Goal: Task Accomplishment & Management: Use online tool/utility

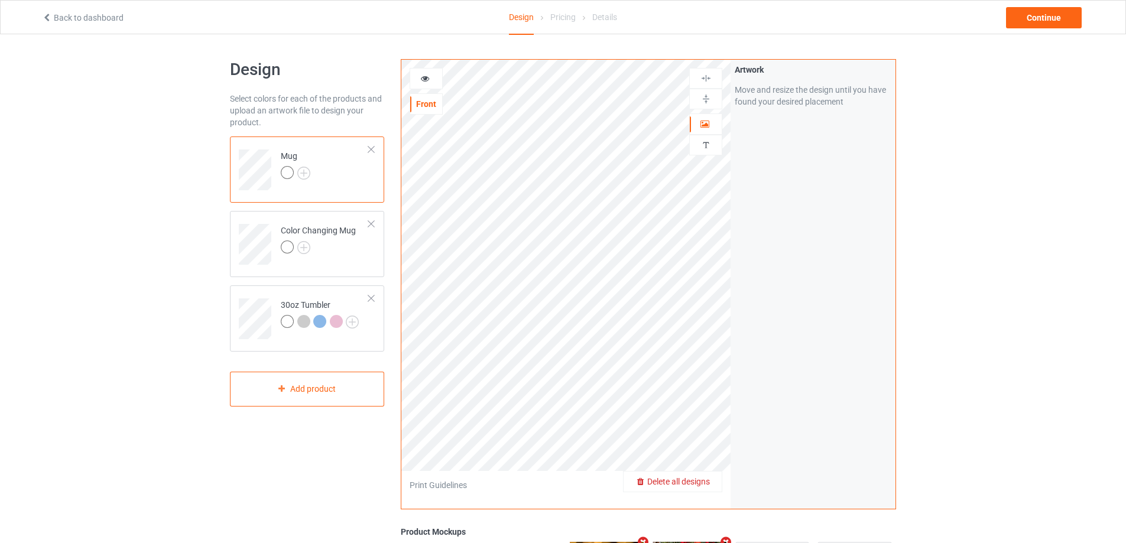
click at [708, 483] on span "Delete all designs" at bounding box center [678, 481] width 63 height 9
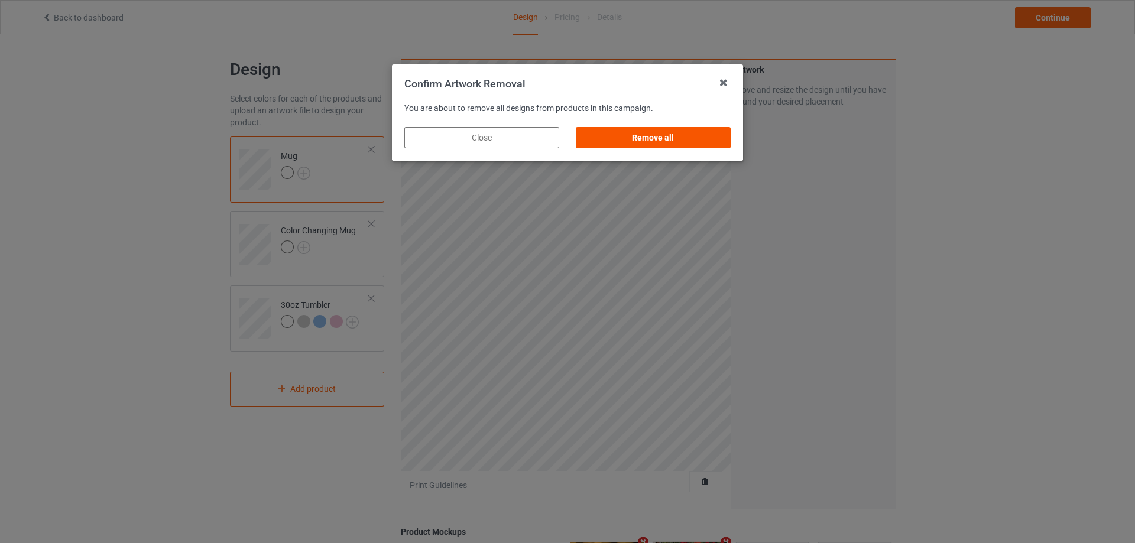
click at [649, 143] on div "Remove all" at bounding box center [653, 137] width 155 height 21
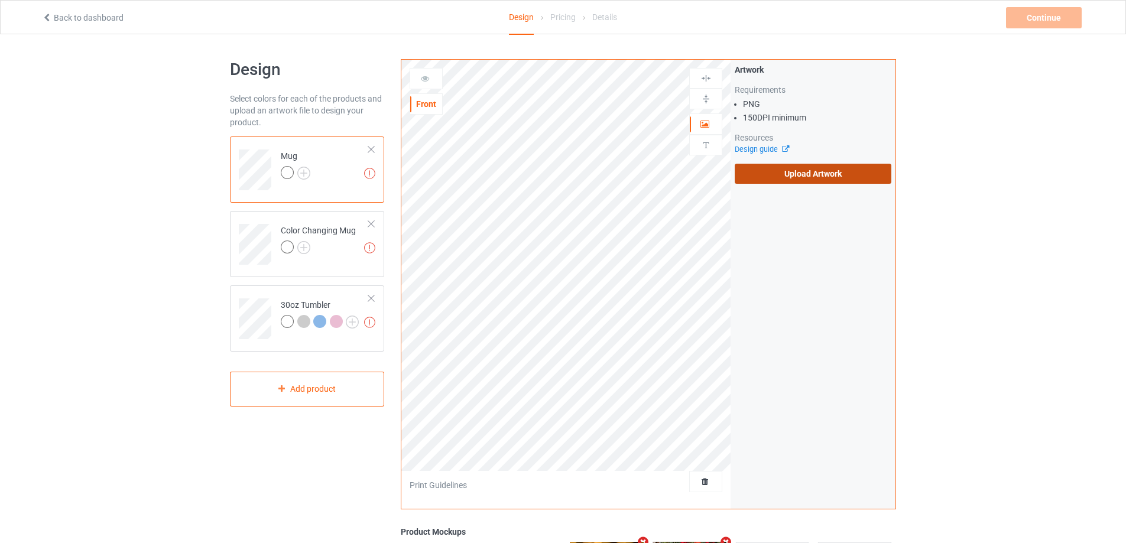
click at [793, 181] on label "Upload Artwork" at bounding box center [813, 174] width 157 height 20
click at [0, 0] on input "Upload Artwork" at bounding box center [0, 0] width 0 height 0
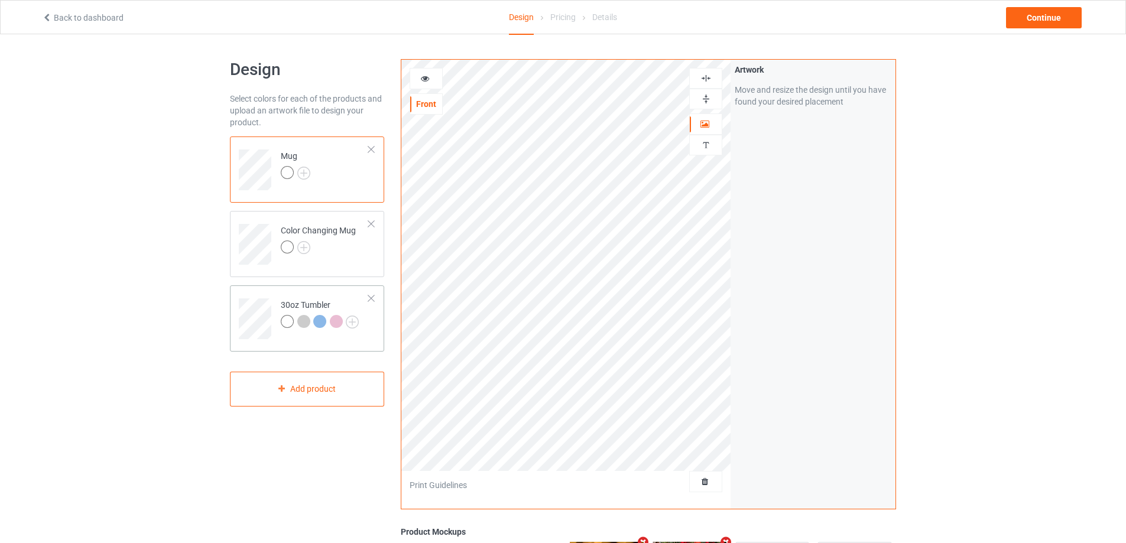
click at [302, 299] on td "30oz Tumbler" at bounding box center [324, 314] width 101 height 49
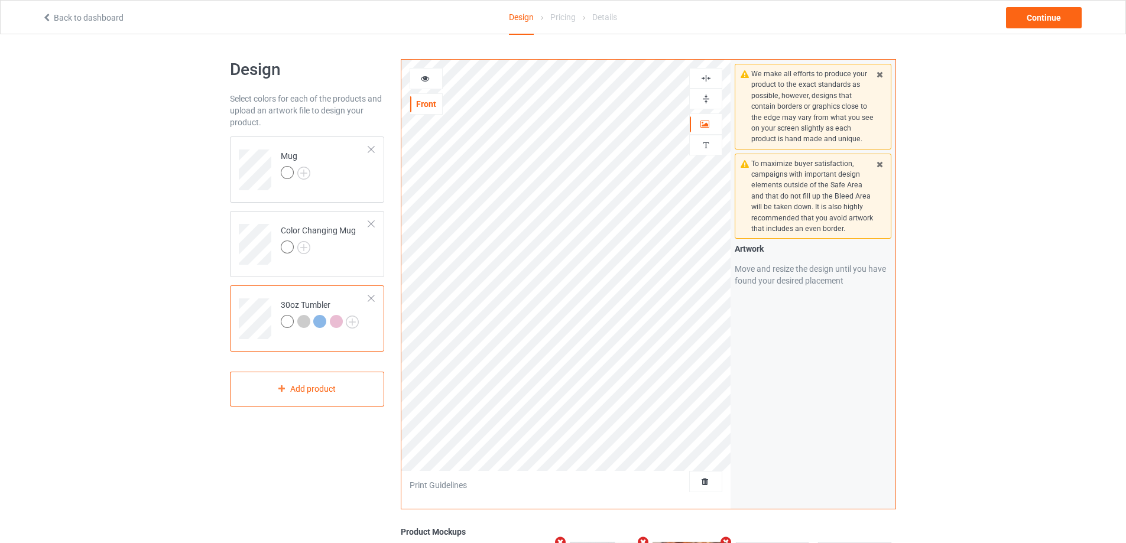
click at [422, 80] on icon at bounding box center [425, 77] width 10 height 8
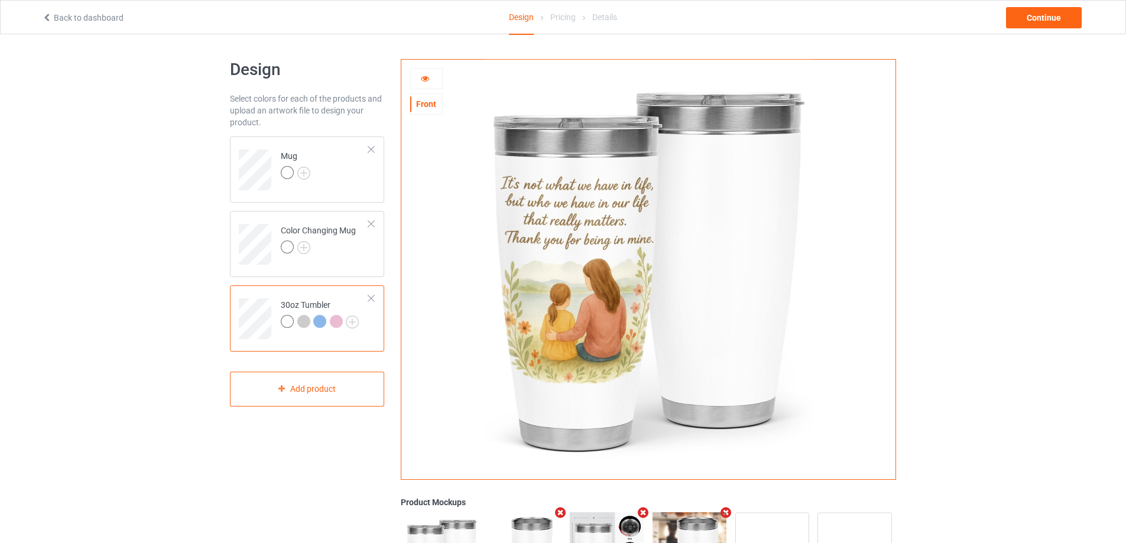
click at [306, 323] on div at bounding box center [303, 321] width 13 height 13
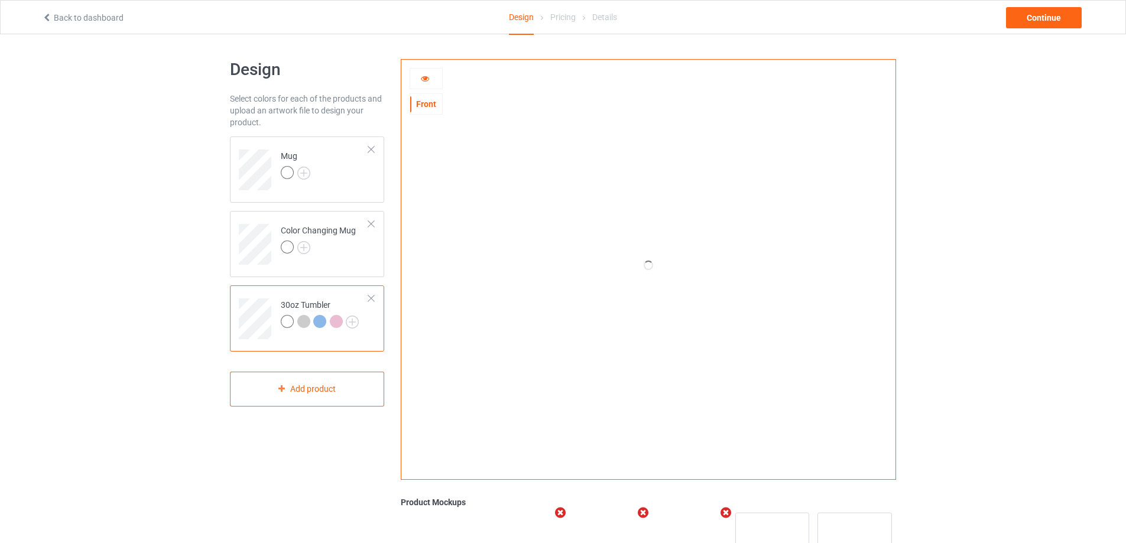
click at [432, 79] on div at bounding box center [426, 79] width 32 height 12
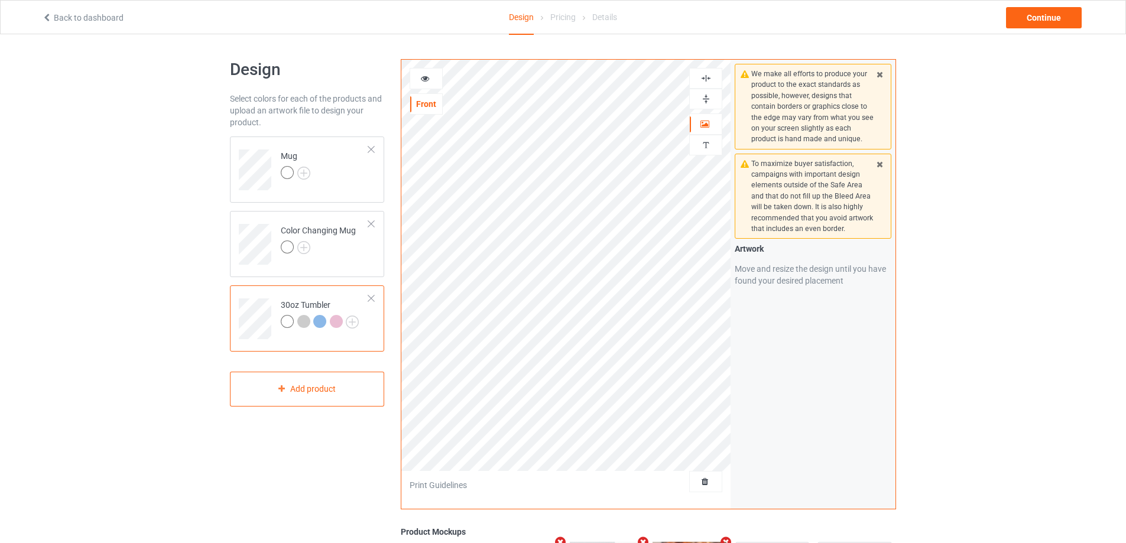
click at [432, 79] on div at bounding box center [426, 79] width 32 height 12
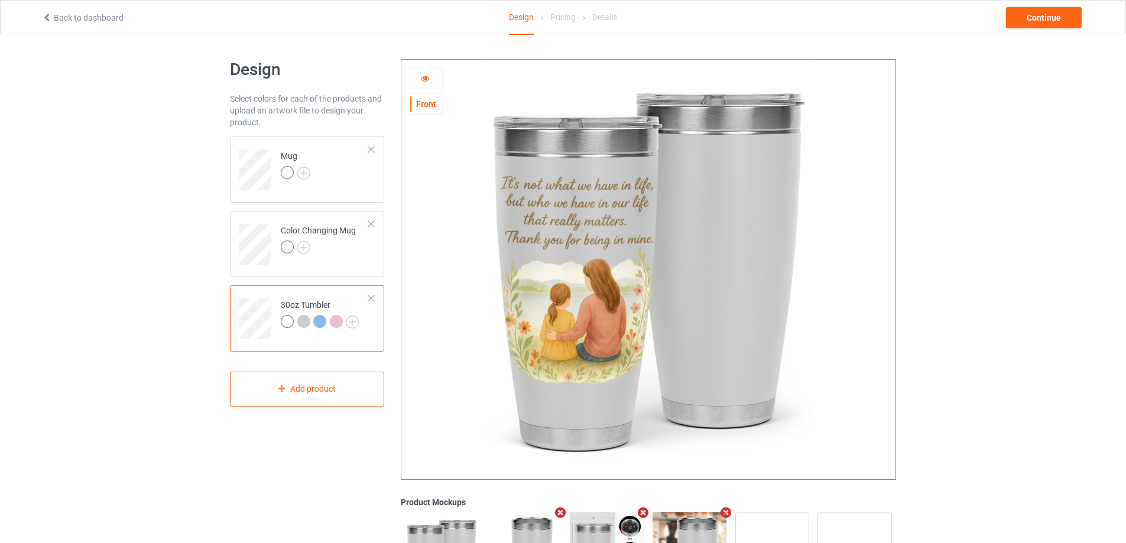
click at [337, 319] on div at bounding box center [336, 321] width 13 height 13
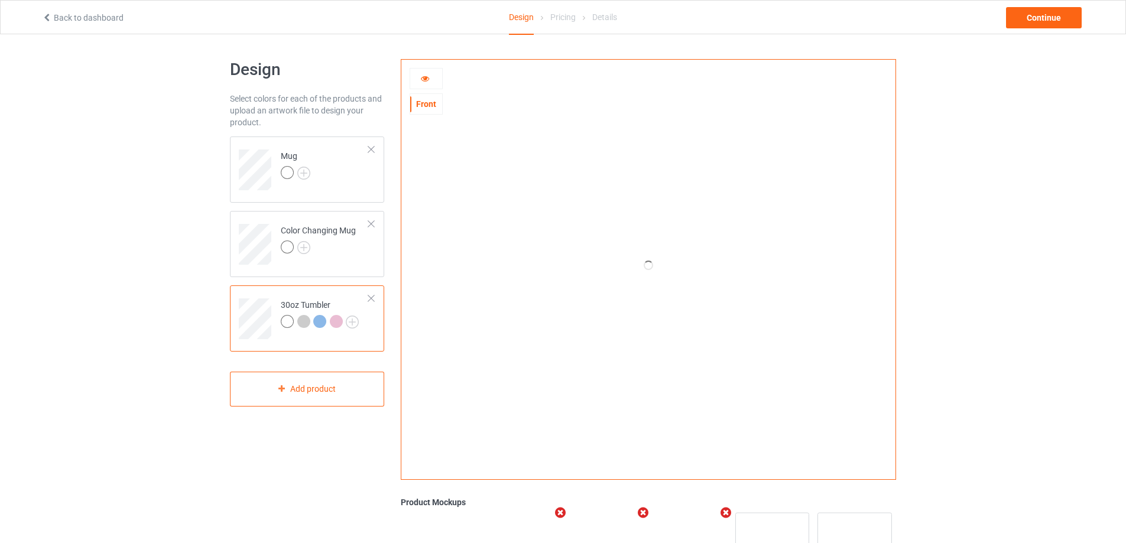
click at [423, 78] on icon at bounding box center [425, 77] width 10 height 8
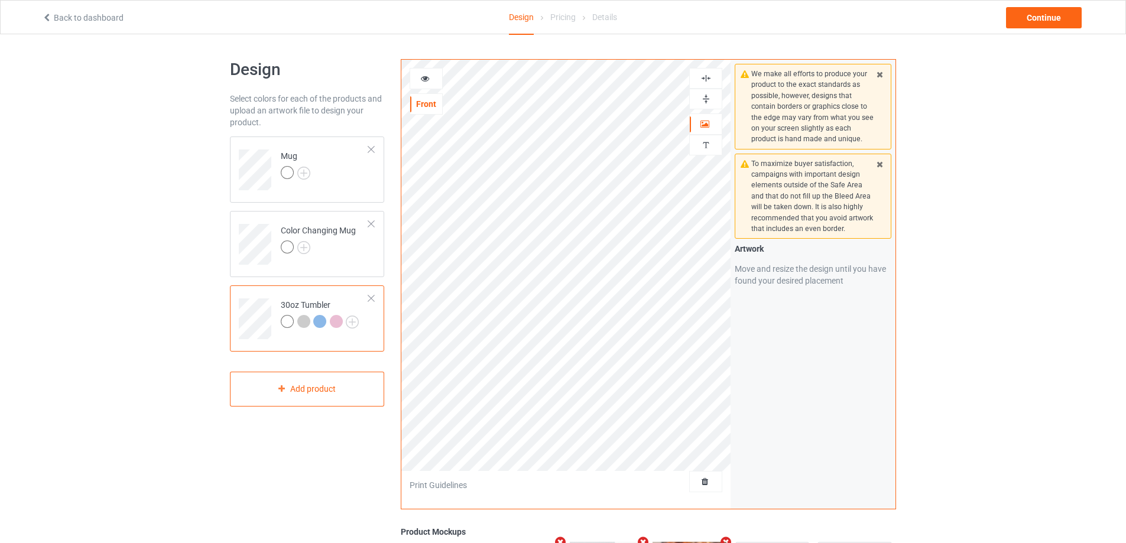
click at [423, 78] on icon at bounding box center [425, 77] width 10 height 8
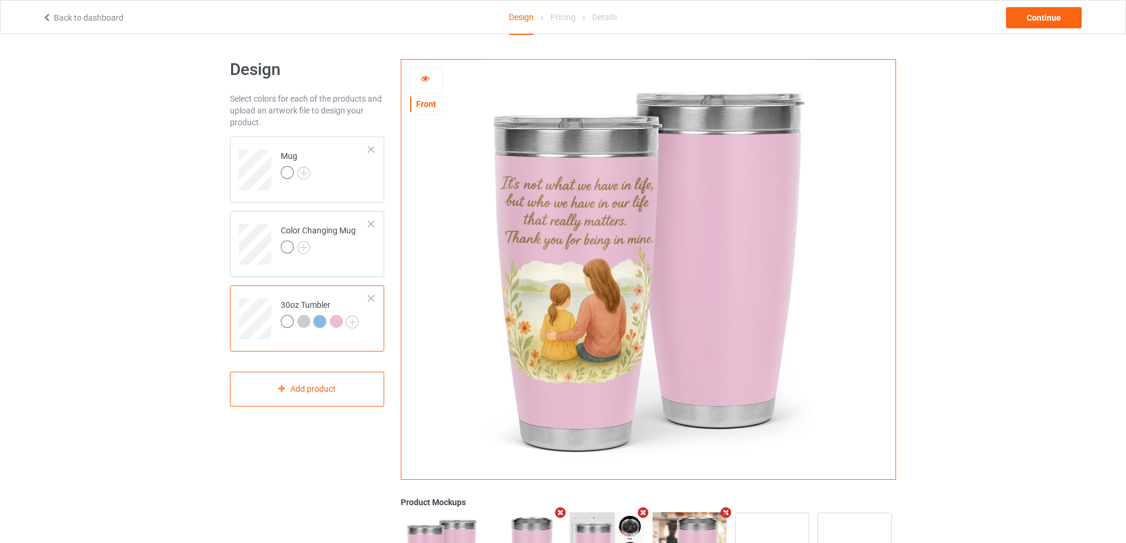
click at [423, 78] on icon at bounding box center [425, 77] width 10 height 8
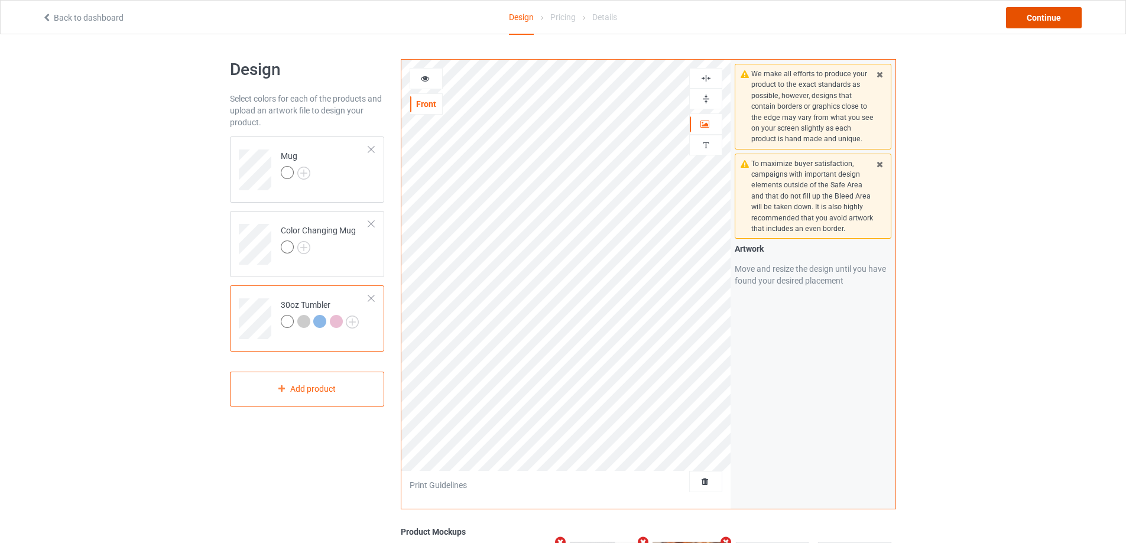
click at [1056, 20] on div "Continue" at bounding box center [1044, 17] width 76 height 21
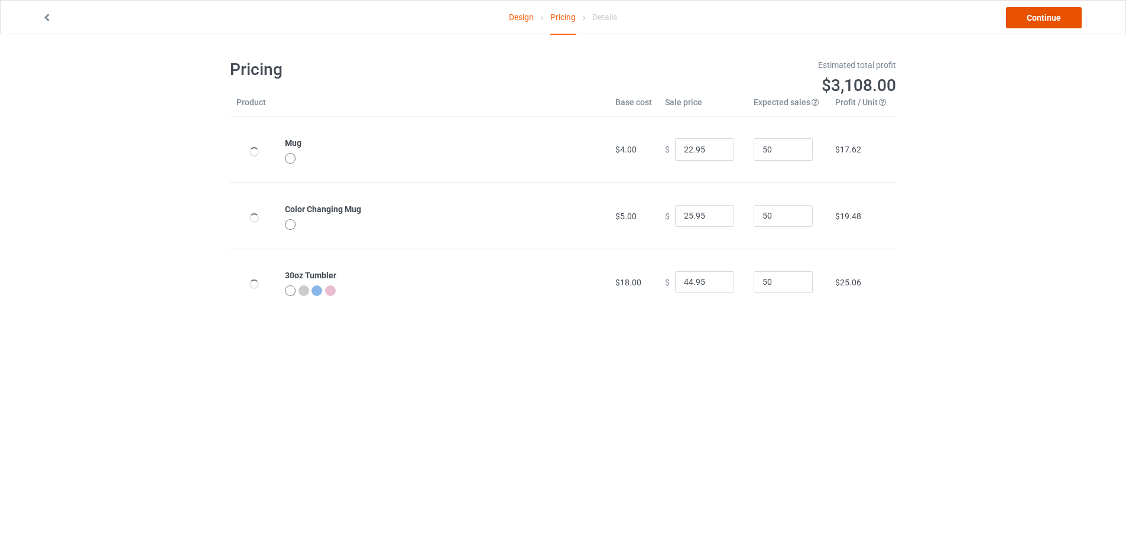
click at [1056, 20] on link "Continue" at bounding box center [1044, 17] width 76 height 21
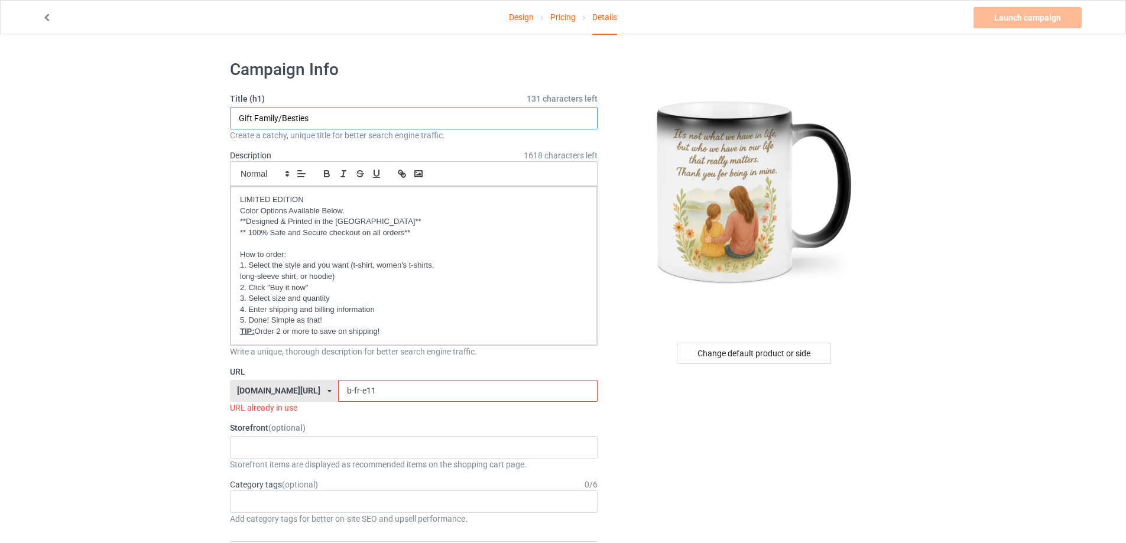
drag, startPoint x: 329, startPoint y: 123, endPoint x: 254, endPoint y: 122, distance: 74.5
click at [254, 122] on input "Gift Family/Besties" at bounding box center [414, 118] width 368 height 22
type input "Gift Mom/Daughter"
drag, startPoint x: 368, startPoint y: 395, endPoint x: 291, endPoint y: 395, distance: 76.9
click at [291, 395] on div "[DOMAIN_NAME][URL] [DOMAIN_NAME][URL] [DOMAIN_NAME][URL] [DOMAIN_NAME][URL] [DO…" at bounding box center [414, 391] width 368 height 22
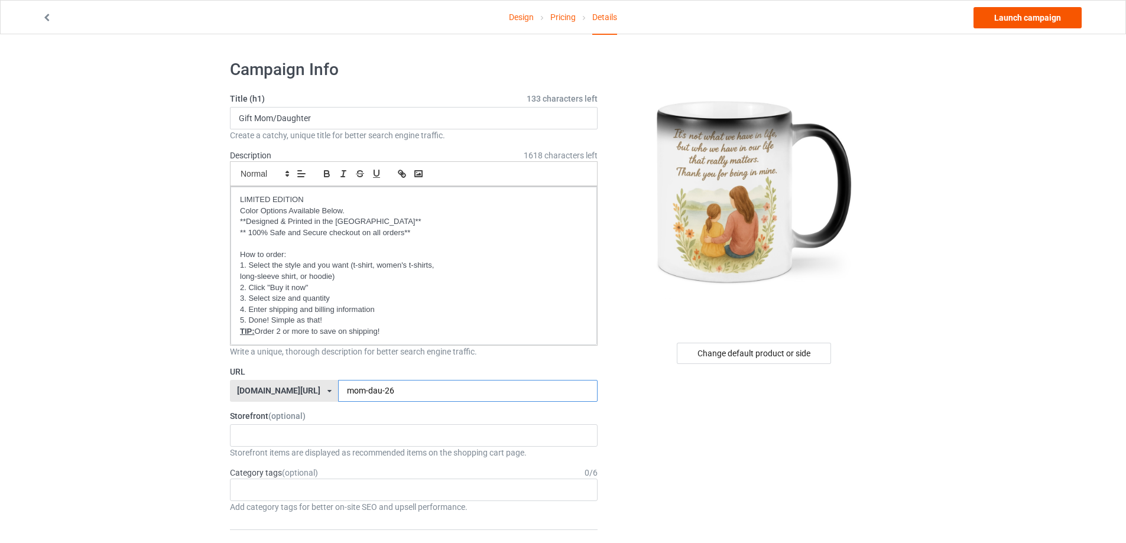
type input "mom-dau-26"
click at [1027, 21] on link "Launch campaign" at bounding box center [1028, 17] width 108 height 21
